Goal: Task Accomplishment & Management: Use online tool/utility

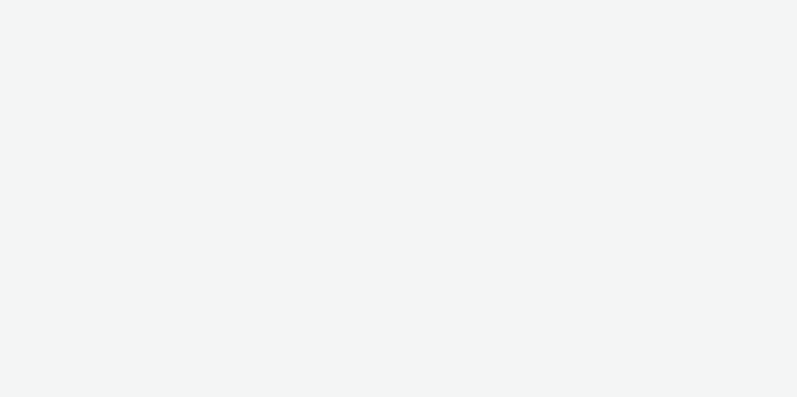
select select "ac009755-aa48-4799-8050-7a339a378eb8"
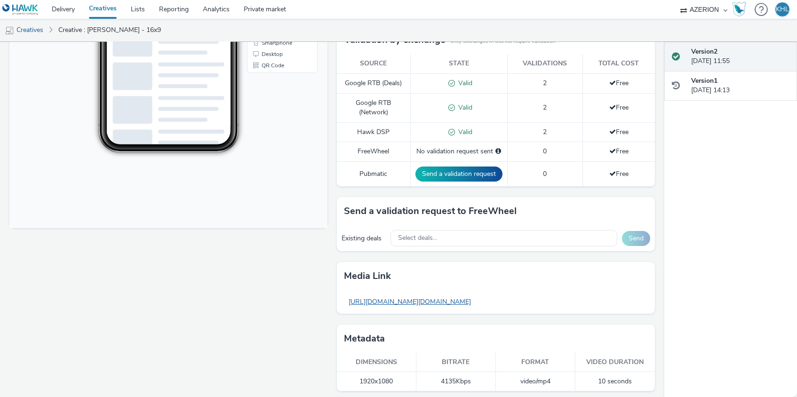
scroll to position [269, 0]
click at [448, 301] on link "https://tabmo-cdn.s3.eu-west-1.amazonaws.com/hawk.tabmo.io/organizations/72d911…" at bounding box center [410, 302] width 132 height 18
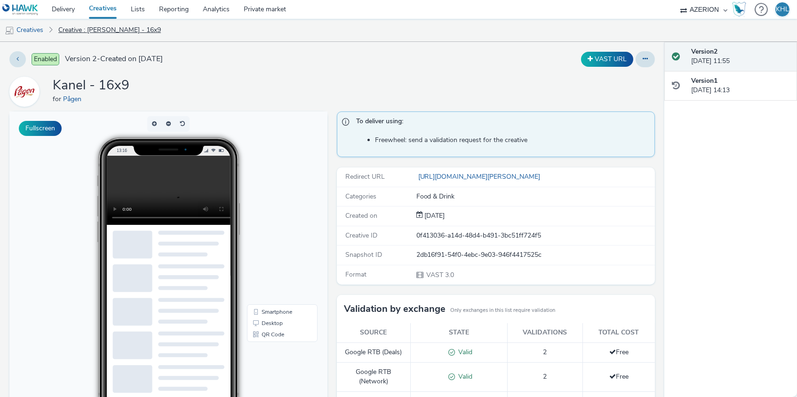
scroll to position [0, 0]
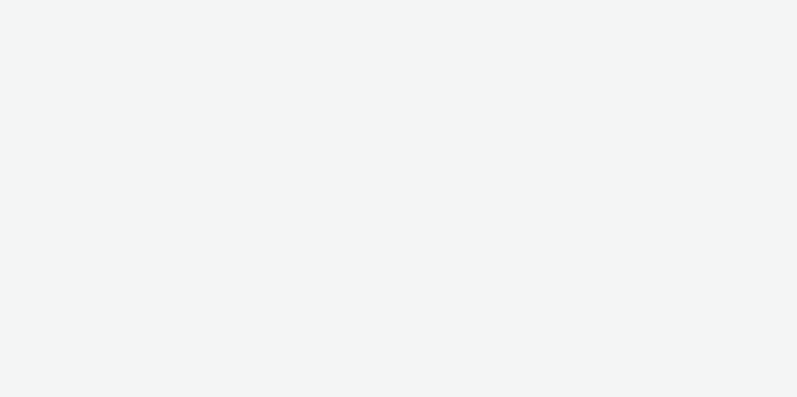
select select "ac009755-aa48-4799-8050-7a339a378eb8"
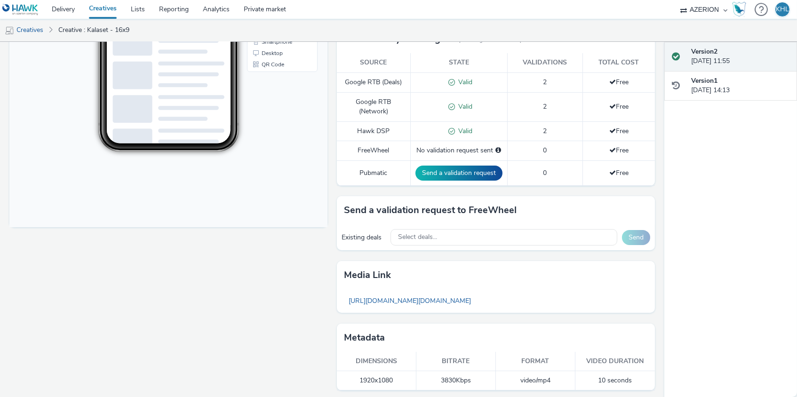
scroll to position [269, 0]
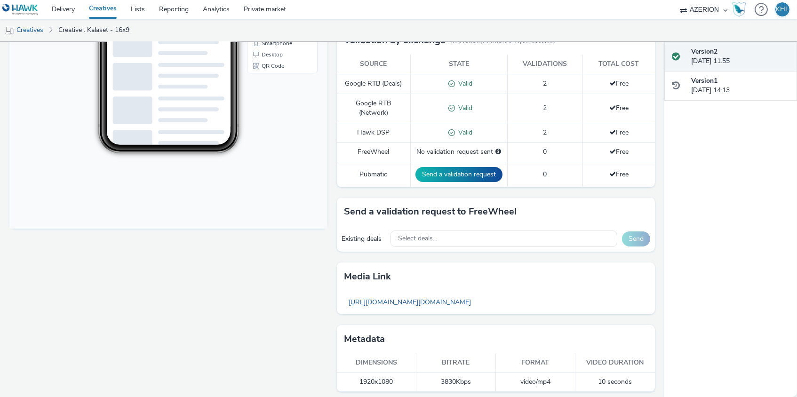
click at [476, 296] on link "[URL][DOMAIN_NAME][DOMAIN_NAME]" at bounding box center [410, 302] width 132 height 18
click at [367, 17] on nav "Delivery Creatives Lists Reporting Analytics Private market Adseo AS Akademiet …" at bounding box center [398, 9] width 797 height 19
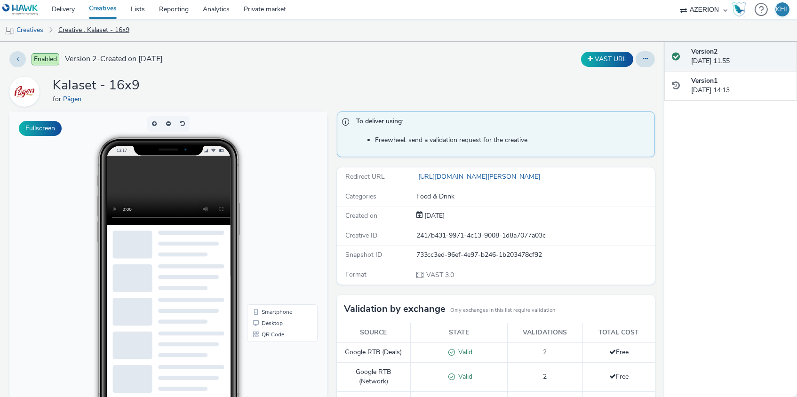
scroll to position [0, 0]
click at [40, 28] on link "Creatives" at bounding box center [24, 30] width 48 height 23
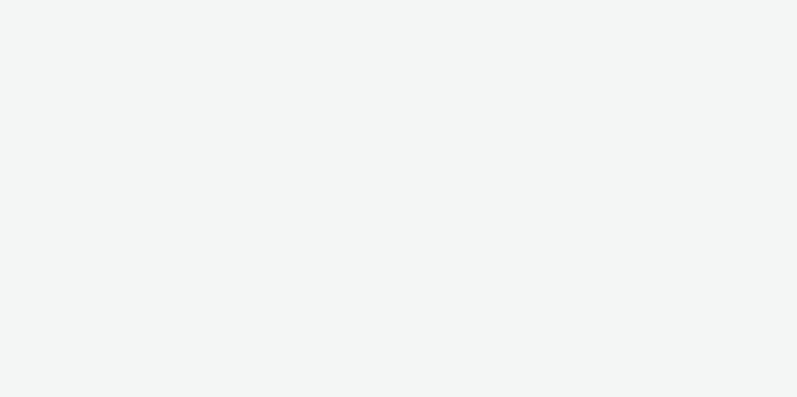
select select "ac009755-aa48-4799-8050-7a339a378eb8"
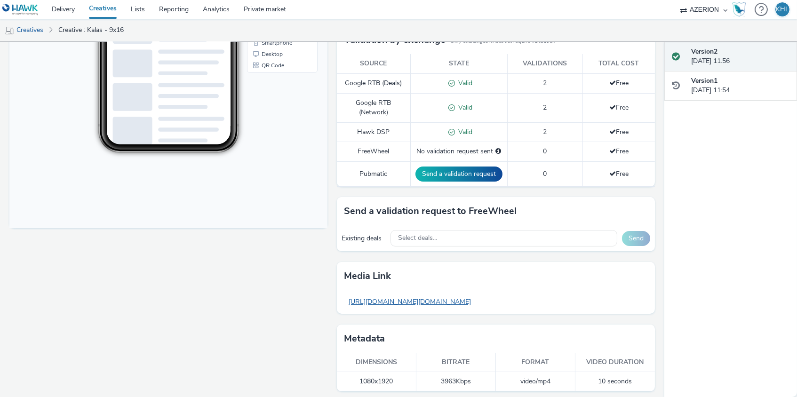
scroll to position [269, 0]
click at [475, 296] on link "https://tabmo-cdn.s3.eu-west-1.amazonaws.com/hawk.tabmo.io/organizations/72d911…" at bounding box center [410, 302] width 132 height 18
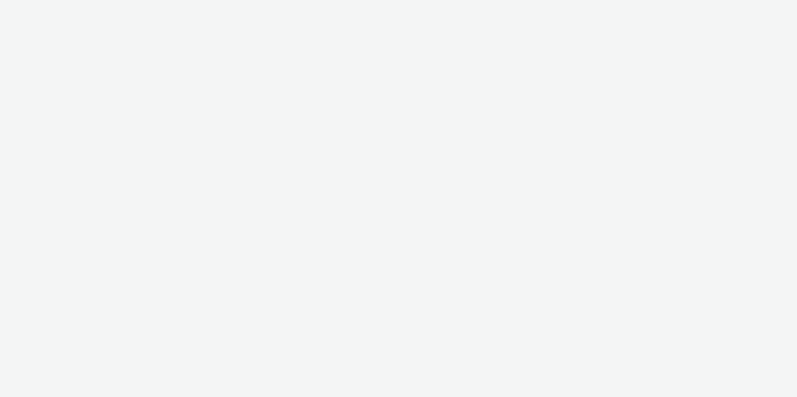
select select "ac009755-aa48-4799-8050-7a339a378eb8"
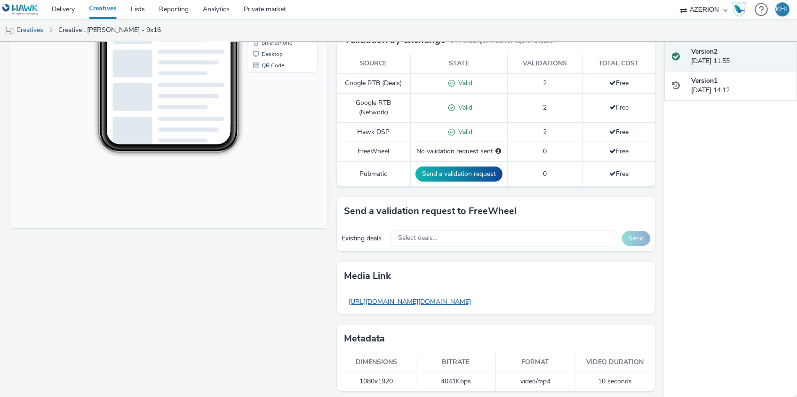
scroll to position [269, 0]
click at [440, 294] on link "https://tabmo-cdn.s3.eu-west-1.amazonaws.com/hawk.tabmo.io/organizations/72d911…" at bounding box center [410, 302] width 132 height 18
